Goal: Task Accomplishment & Management: Use online tool/utility

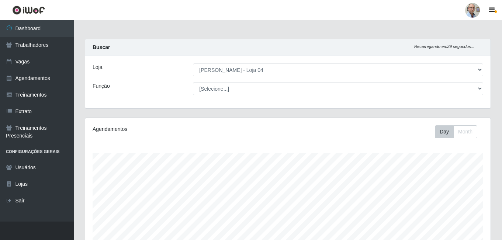
select select "251"
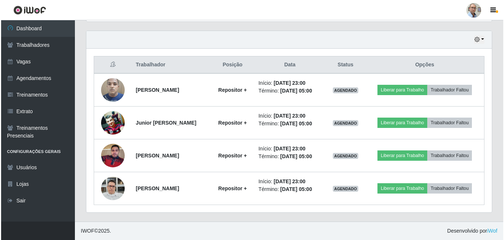
scroll to position [153, 405]
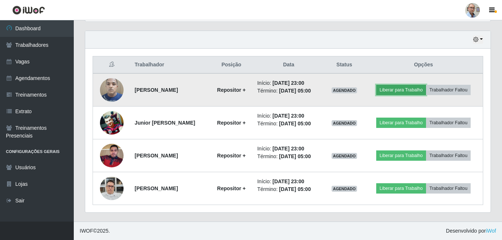
click at [412, 86] on button "Liberar para Trabalho" at bounding box center [401, 90] width 50 height 10
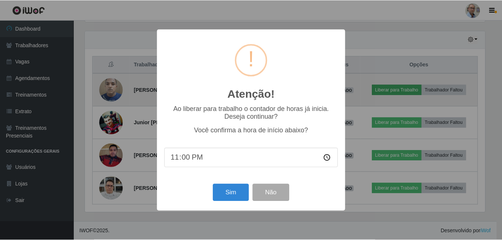
scroll to position [153, 402]
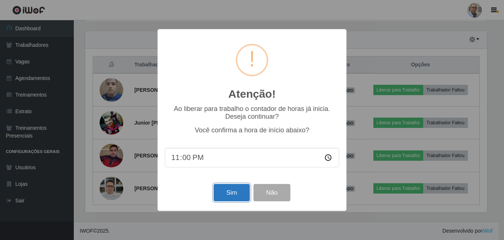
click at [228, 195] on button "Sim" at bounding box center [231, 192] width 36 height 17
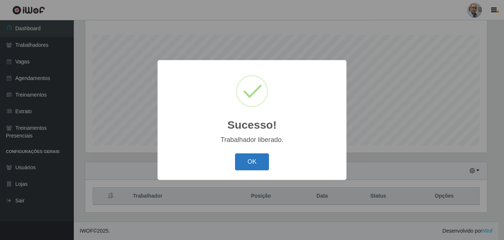
click at [243, 163] on button "OK" at bounding box center [252, 161] width 34 height 17
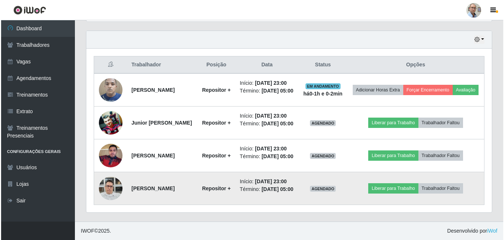
scroll to position [272, 0]
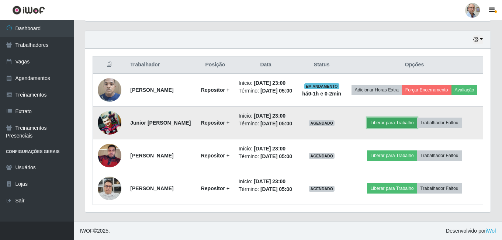
click at [392, 118] on button "Liberar para Trabalho" at bounding box center [392, 123] width 50 height 10
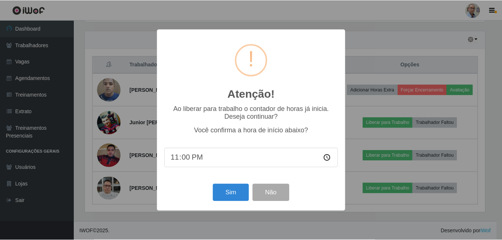
scroll to position [153, 402]
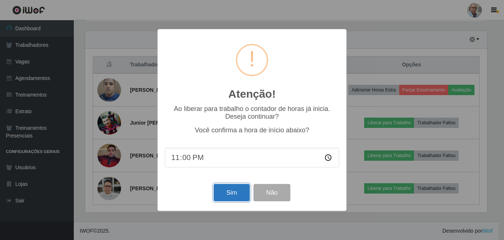
click at [232, 198] on button "Sim" at bounding box center [231, 192] width 36 height 17
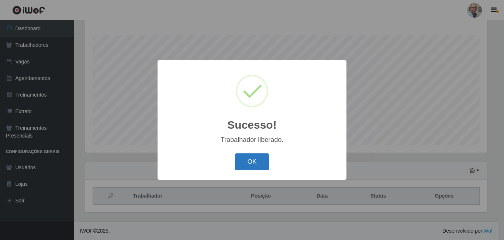
click at [250, 161] on button "OK" at bounding box center [252, 161] width 34 height 17
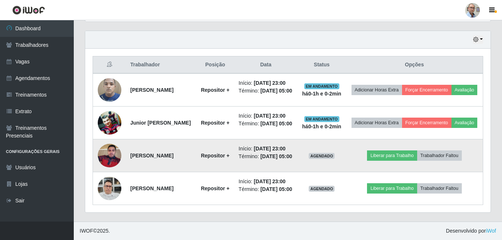
scroll to position [272, 0]
click at [402, 150] on button "Liberar para Trabalho" at bounding box center [392, 155] width 50 height 10
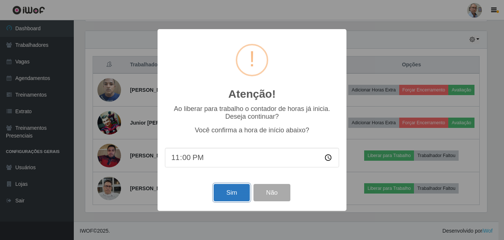
click at [228, 195] on button "Sim" at bounding box center [231, 192] width 36 height 17
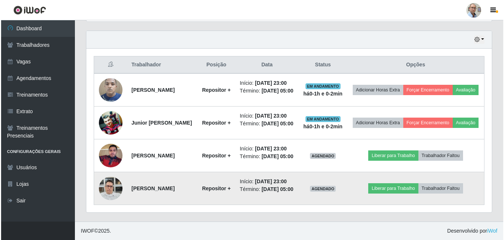
scroll to position [0, 0]
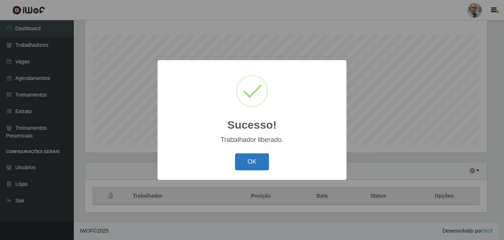
click at [256, 162] on button "OK" at bounding box center [252, 161] width 34 height 17
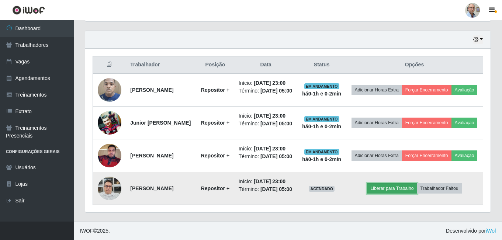
click at [389, 194] on button "Liberar para Trabalho" at bounding box center [392, 188] width 50 height 10
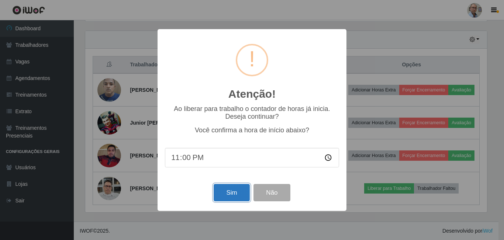
click at [230, 191] on button "Sim" at bounding box center [231, 192] width 36 height 17
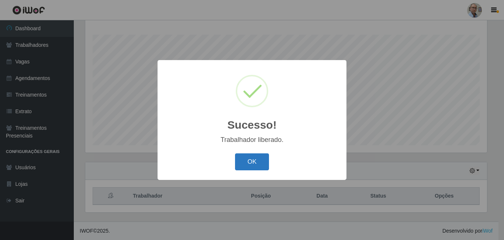
click at [256, 170] on button "OK" at bounding box center [252, 161] width 34 height 17
